Goal: Check status

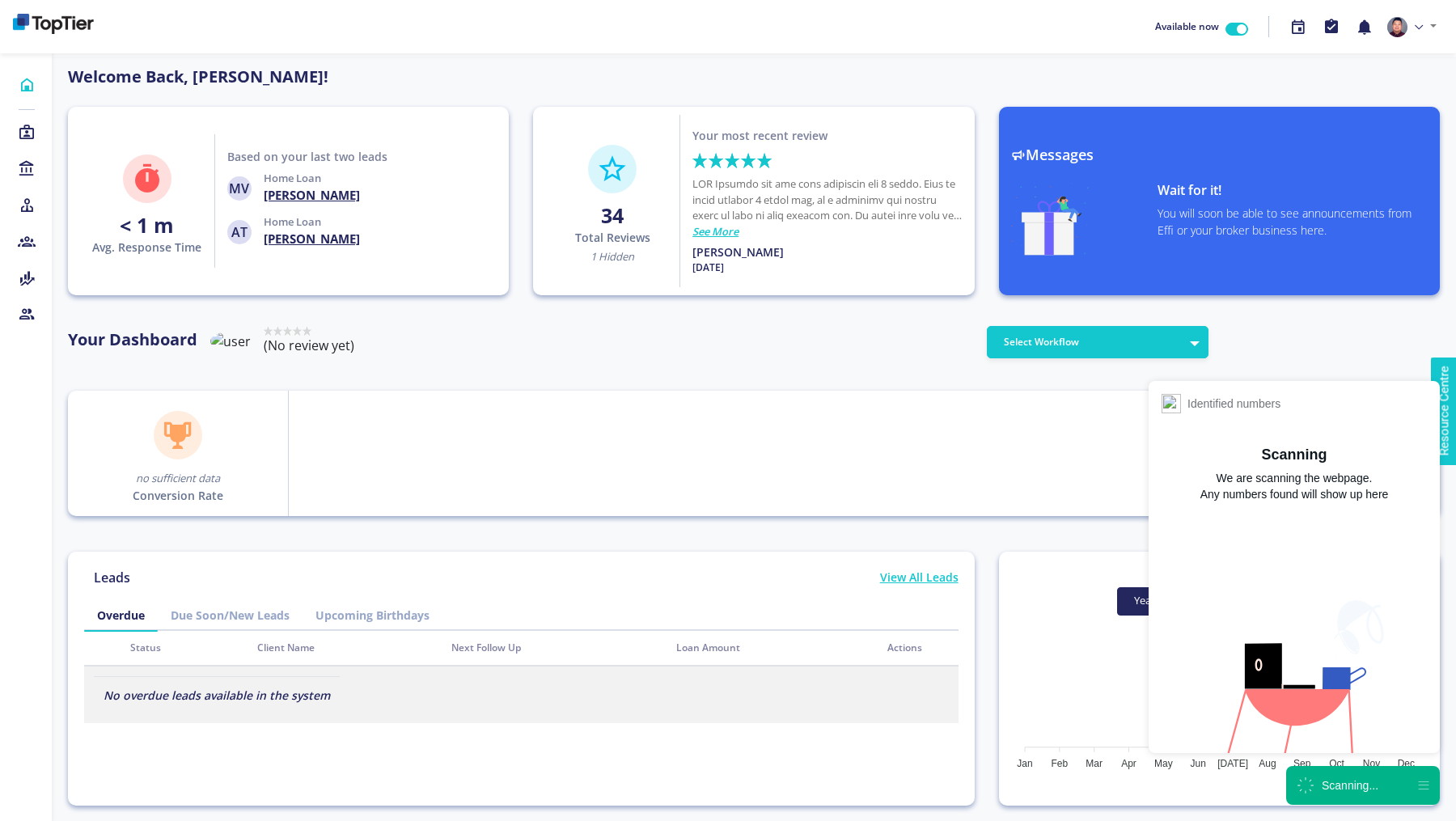
scroll to position [145, 259]
